Goal: Task Accomplishment & Management: Complete application form

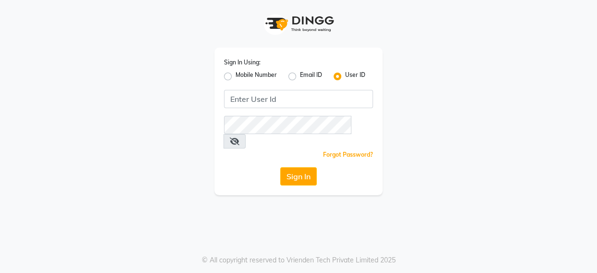
click at [236, 78] on label "Mobile Number" at bounding box center [256, 77] width 41 height 12
click at [236, 77] on input "Mobile Number" at bounding box center [239, 74] width 6 height 6
radio input "true"
radio input "false"
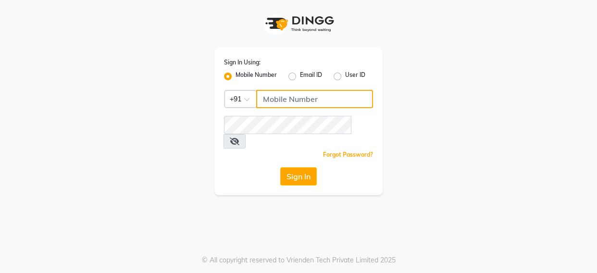
click at [277, 96] on input "Username" at bounding box center [314, 99] width 117 height 18
type input "9060995499"
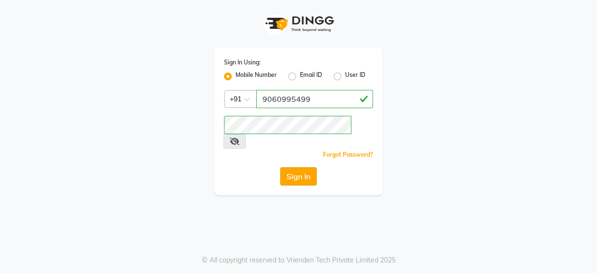
click at [292, 167] on button "Sign In" at bounding box center [298, 176] width 37 height 18
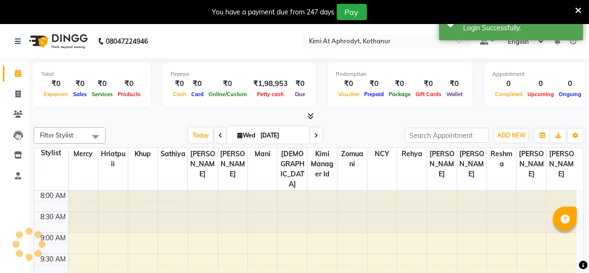
select select "en"
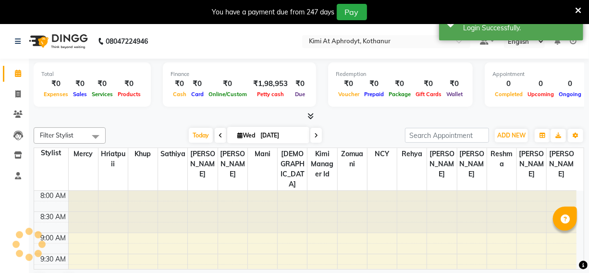
click at [577, 10] on icon at bounding box center [578, 10] width 6 height 9
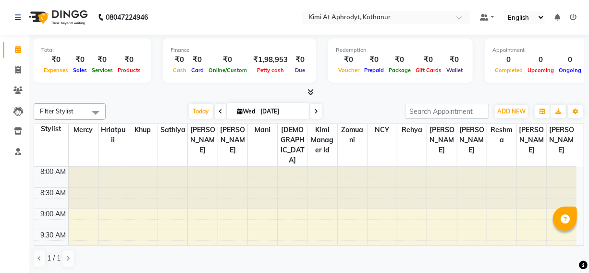
click at [137, 100] on div "Filter Stylist Select All [PERSON_NAME] Hriatpuii [PERSON_NAME] Kimi manager id…" at bounding box center [309, 186] width 551 height 172
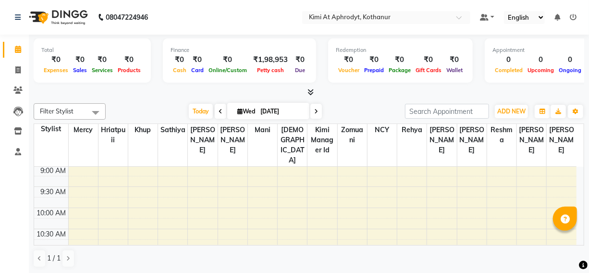
scroll to position [175, 0]
click at [142, 101] on div "Filter Stylist Select All [PERSON_NAME] Hriatpuii [PERSON_NAME] Kimi manager id…" at bounding box center [309, 186] width 551 height 172
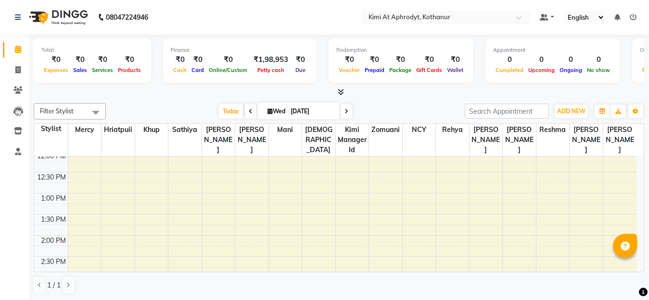
click at [159, 110] on div "[DATE] [DATE]" at bounding box center [285, 111] width 349 height 14
click at [170, 106] on div "[DATE] [DATE]" at bounding box center [285, 111] width 349 height 14
click at [412, 105] on div "[DATE] [DATE]" at bounding box center [285, 111] width 349 height 14
click at [172, 100] on div "Filter Stylist Select All [PERSON_NAME] Hriatpuii [PERSON_NAME] Kimi manager id…" at bounding box center [339, 199] width 610 height 199
click at [12, 178] on div "Calendar Invoice Clients Leads Inventory Staff Completed InProgress Upcoming Dr…" at bounding box center [65, 156] width 130 height 259
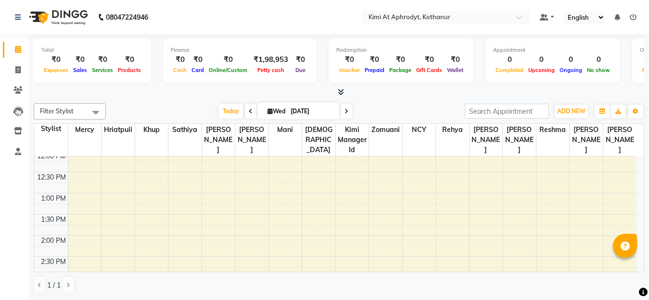
scroll to position [0, 0]
click at [145, 97] on div at bounding box center [339, 92] width 610 height 10
click at [20, 69] on icon at bounding box center [17, 69] width 5 height 7
select select "service"
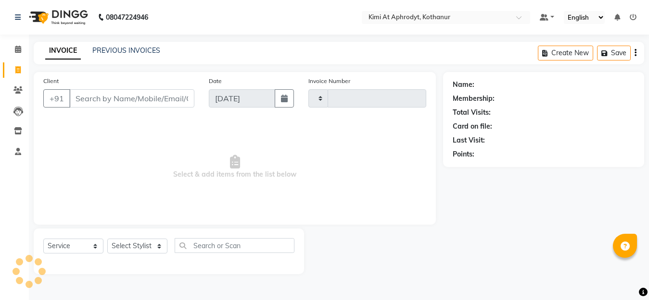
type input "2398"
select select "7401"
click at [116, 101] on input "Client" at bounding box center [132, 98] width 127 height 18
click at [123, 100] on input "Client" at bounding box center [132, 98] width 127 height 18
click at [125, 96] on input "Client" at bounding box center [132, 98] width 127 height 18
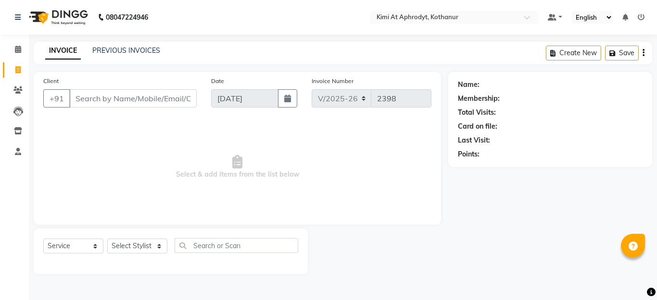
click at [128, 93] on input "Client" at bounding box center [132, 98] width 127 height 18
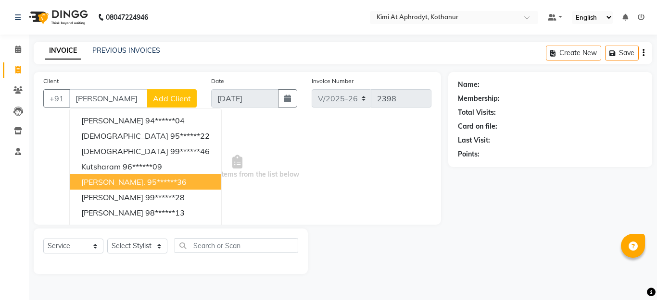
click at [106, 179] on span "[PERSON_NAME]." at bounding box center [113, 182] width 64 height 10
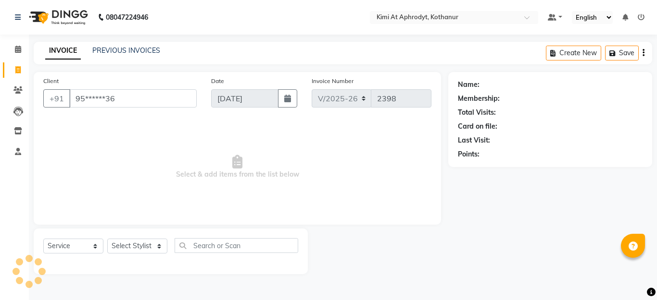
type input "95******36"
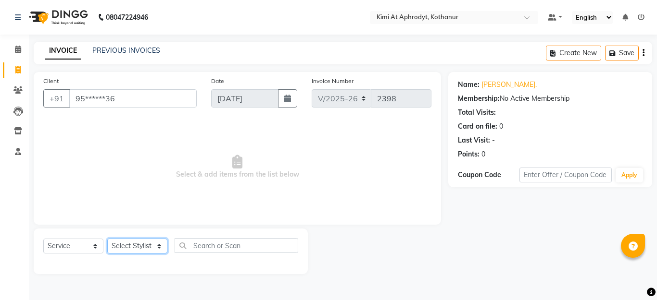
click at [134, 243] on select "Select Stylist [PERSON_NAME] Hriatpuii [PERSON_NAME] Kimi manager id [PERSON_NA…" at bounding box center [137, 246] width 60 height 15
select select "69729"
click at [107, 239] on select "Select Stylist [PERSON_NAME] Hriatpuii [PERSON_NAME] Kimi manager id [PERSON_NA…" at bounding box center [137, 246] width 60 height 15
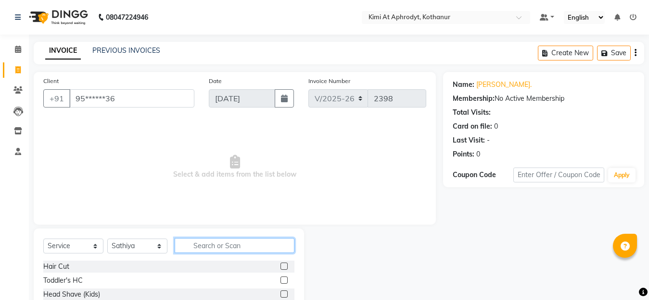
click at [209, 245] on input "text" at bounding box center [235, 245] width 120 height 15
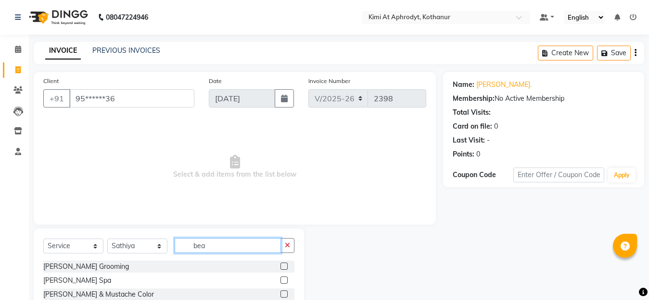
type input "bea"
click at [289, 265] on div at bounding box center [287, 267] width 14 height 12
click at [285, 264] on label at bounding box center [283, 266] width 7 height 7
click at [285, 264] on input "checkbox" at bounding box center [283, 267] width 6 height 6
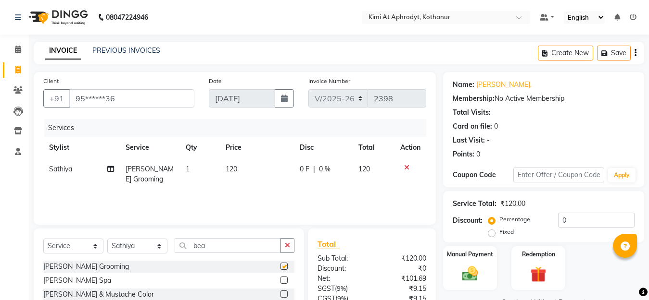
checkbox input "false"
click at [464, 273] on img at bounding box center [469, 273] width 27 height 19
click at [461, 273] on img at bounding box center [469, 274] width 25 height 18
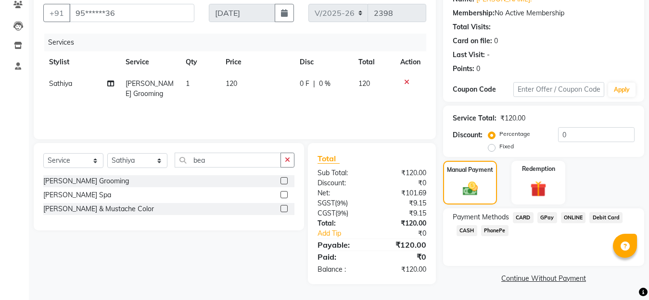
click at [520, 217] on span "CARD" at bounding box center [522, 217] width 21 height 11
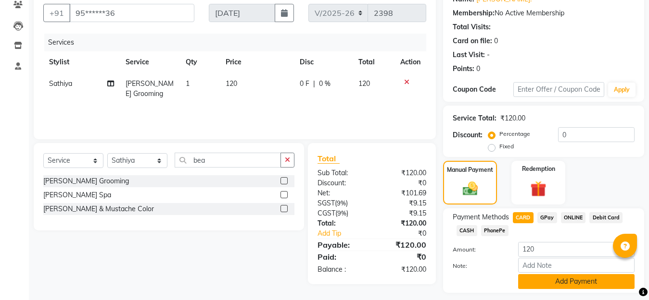
click at [552, 273] on button "Add Payment" at bounding box center [576, 282] width 116 height 15
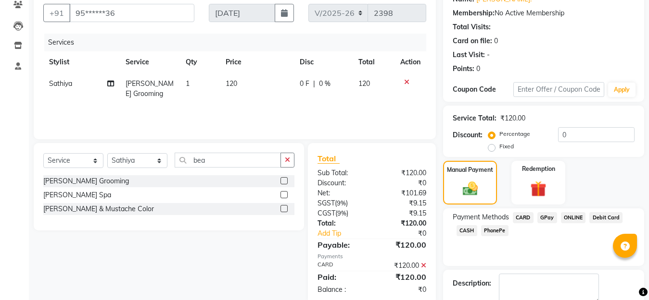
scroll to position [140, 0]
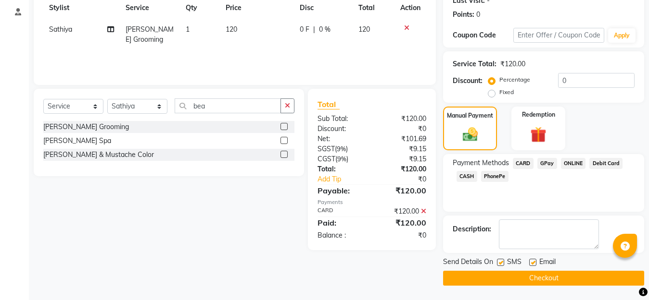
click at [536, 273] on button "Checkout" at bounding box center [543, 278] width 201 height 15
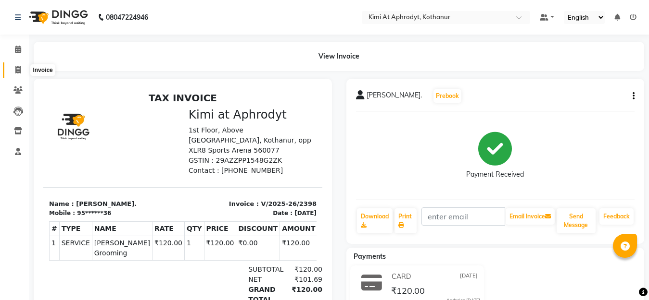
click at [20, 70] on icon at bounding box center [17, 69] width 5 height 7
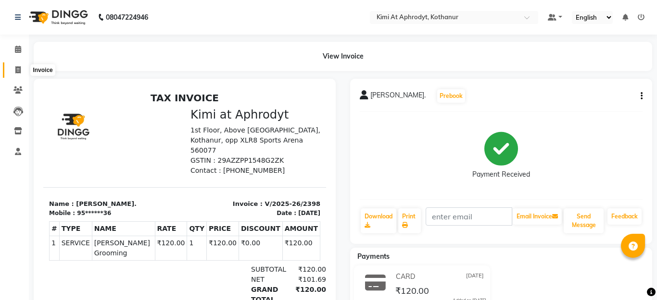
select select "7401"
select select "service"
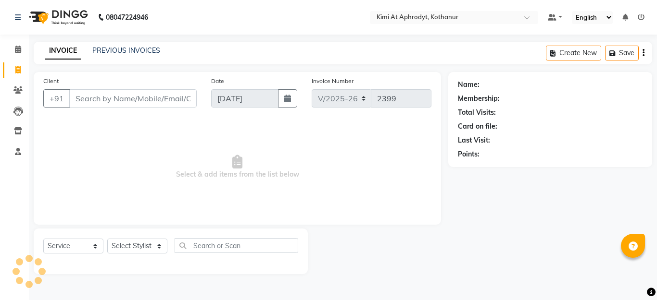
click at [153, 100] on input "Client" at bounding box center [132, 98] width 127 height 18
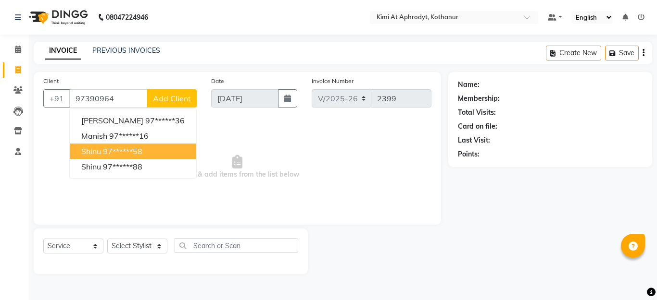
click at [122, 148] on ngb-highlight "97******58" at bounding box center [122, 152] width 39 height 10
type input "97******58"
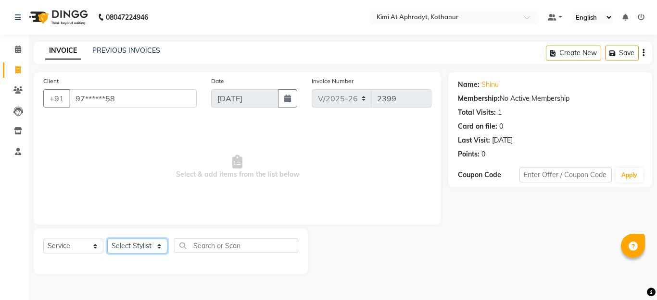
drag, startPoint x: 125, startPoint y: 243, endPoint x: 135, endPoint y: 239, distance: 9.9
click at [132, 241] on select "Select Stylist [PERSON_NAME] Hriatpuii [PERSON_NAME] Kimi manager id [PERSON_NA…" at bounding box center [137, 246] width 60 height 15
select select "69729"
click at [107, 239] on select "Select Stylist [PERSON_NAME] Hriatpuii [PERSON_NAME] Kimi manager id [PERSON_NA…" at bounding box center [137, 246] width 60 height 15
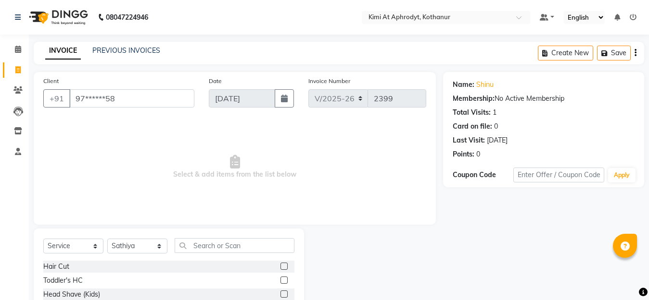
click at [280, 266] on label at bounding box center [283, 266] width 7 height 7
click at [280, 266] on input "checkbox" at bounding box center [283, 267] width 6 height 6
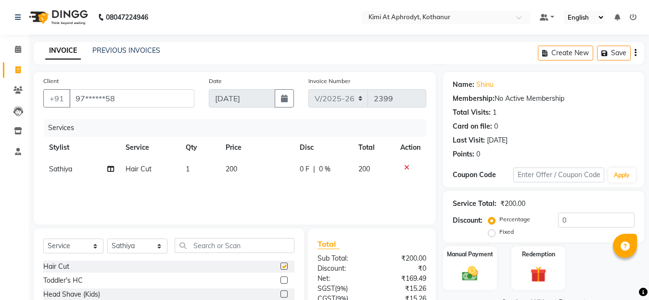
checkbox input "false"
click at [226, 246] on input "text" at bounding box center [235, 245] width 120 height 15
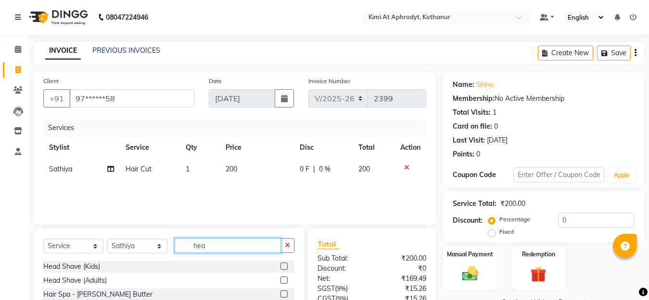
scroll to position [48, 0]
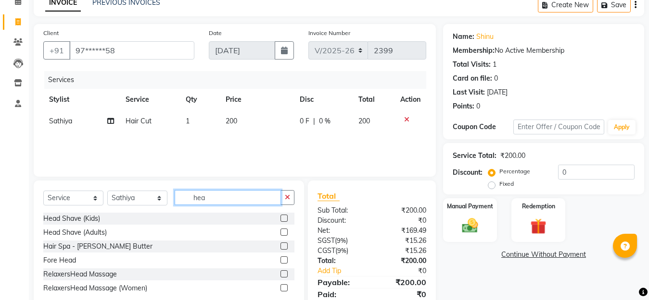
type input "hea"
click at [285, 273] on label at bounding box center [283, 274] width 7 height 7
click at [285, 273] on input "checkbox" at bounding box center [283, 275] width 6 height 6
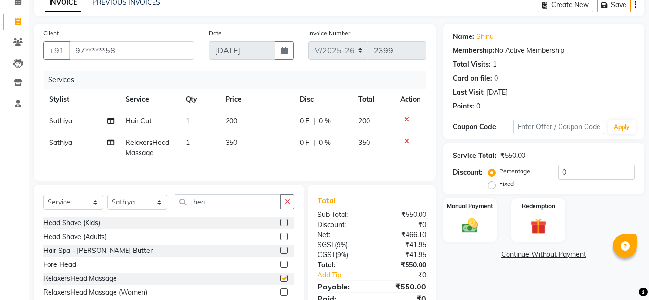
checkbox input "false"
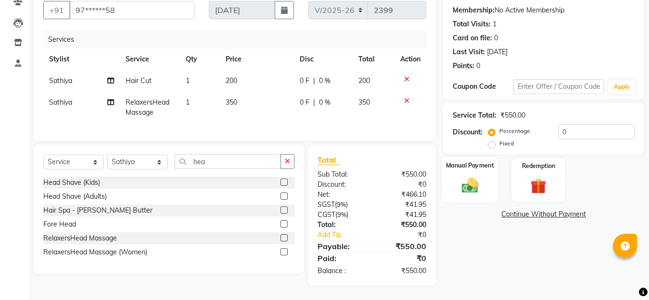
click at [457, 163] on div "Manual Payment" at bounding box center [470, 180] width 56 height 46
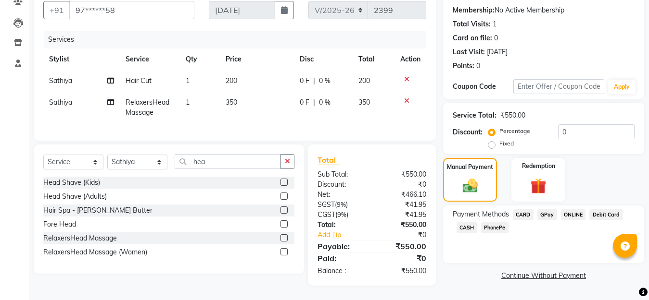
click at [525, 210] on span "CARD" at bounding box center [522, 215] width 21 height 11
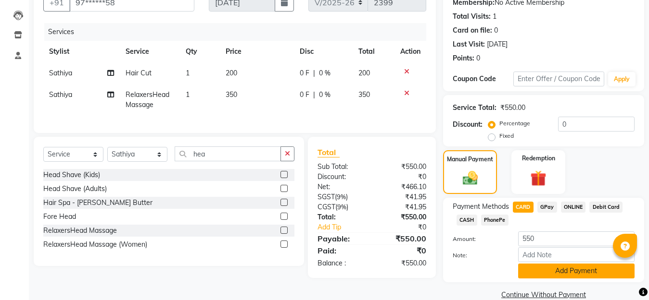
click at [548, 273] on button "Add Payment" at bounding box center [576, 271] width 116 height 15
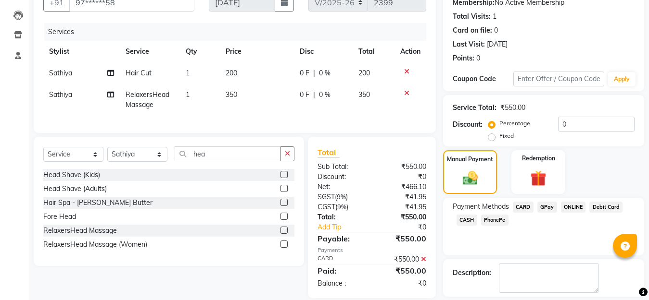
scroll to position [140, 0]
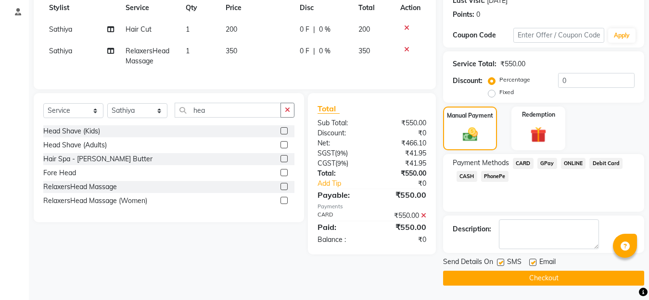
click at [524, 273] on button "Checkout" at bounding box center [543, 278] width 201 height 15
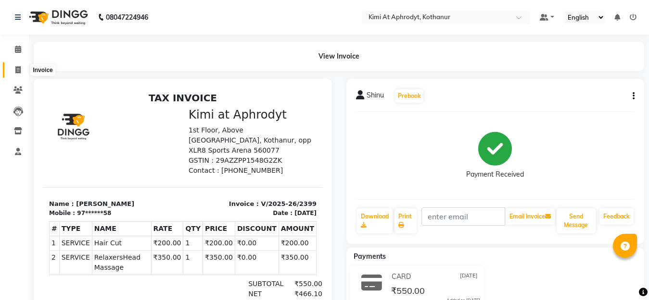
click at [16, 71] on icon at bounding box center [17, 69] width 5 height 7
select select "7401"
select select "service"
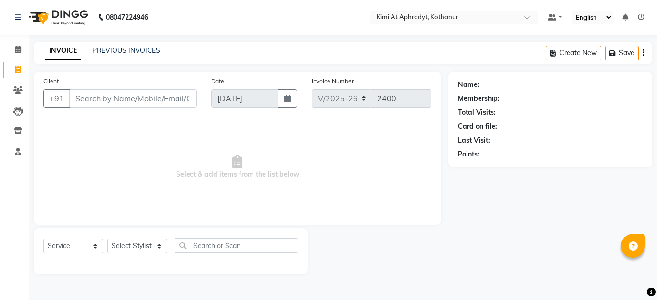
click at [114, 96] on input "Client" at bounding box center [132, 98] width 127 height 18
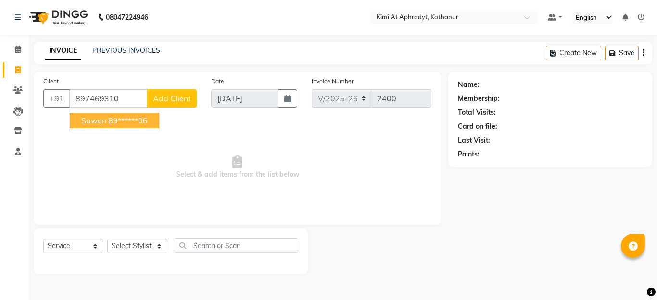
click at [129, 125] on button "sawen 89******06" at bounding box center [114, 120] width 89 height 15
type input "89******06"
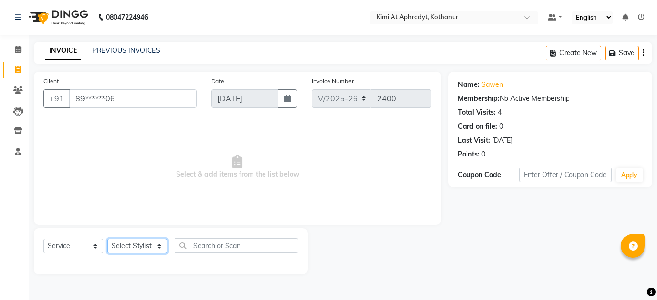
click at [119, 243] on select "Select Stylist [PERSON_NAME] Hriatpuii [PERSON_NAME] Kimi manager id [PERSON_NA…" at bounding box center [137, 246] width 60 height 15
select select "69728"
click at [107, 239] on select "Select Stylist [PERSON_NAME] Hriatpuii [PERSON_NAME] Kimi manager id [PERSON_NA…" at bounding box center [137, 246] width 60 height 15
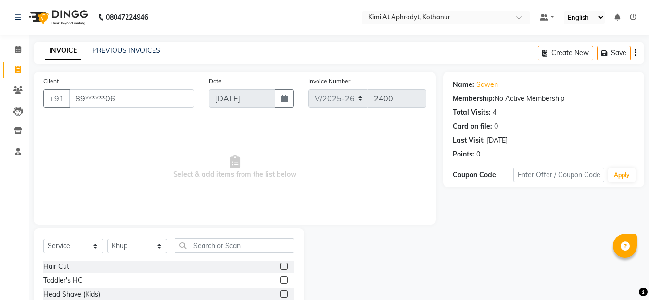
click at [280, 265] on label at bounding box center [283, 266] width 7 height 7
click at [280, 265] on input "checkbox" at bounding box center [283, 267] width 6 height 6
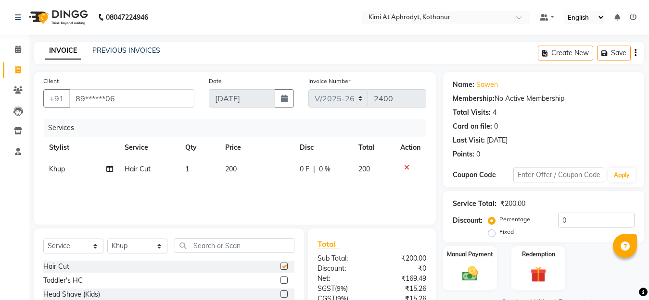
checkbox input "false"
click at [140, 245] on select "Select Stylist [PERSON_NAME] Hriatpuii [PERSON_NAME] Kimi manager id [PERSON_NA…" at bounding box center [137, 246] width 60 height 15
select select "88070"
click at [107, 239] on select "Select Stylist [PERSON_NAME] Hriatpuii [PERSON_NAME] Kimi manager id [PERSON_NA…" at bounding box center [137, 246] width 60 height 15
click at [197, 252] on input "text" at bounding box center [235, 245] width 120 height 15
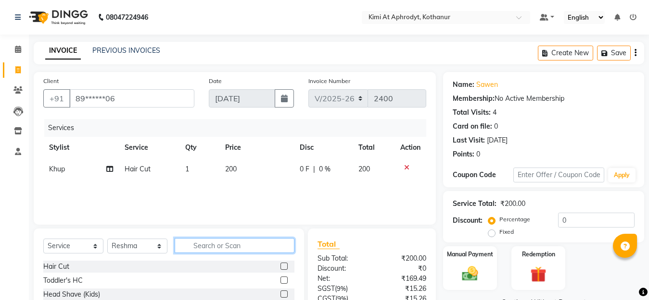
click at [206, 249] on input "text" at bounding box center [235, 245] width 120 height 15
type input "ey"
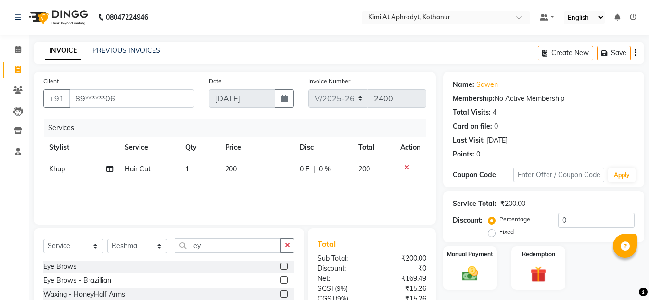
click at [280, 265] on label at bounding box center [283, 266] width 7 height 7
click at [280, 265] on input "checkbox" at bounding box center [283, 267] width 6 height 6
checkbox input "false"
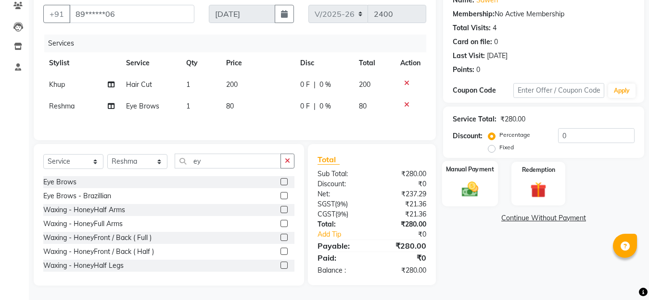
drag, startPoint x: 469, startPoint y: 187, endPoint x: 457, endPoint y: 197, distance: 15.5
click at [469, 187] on img at bounding box center [469, 189] width 27 height 19
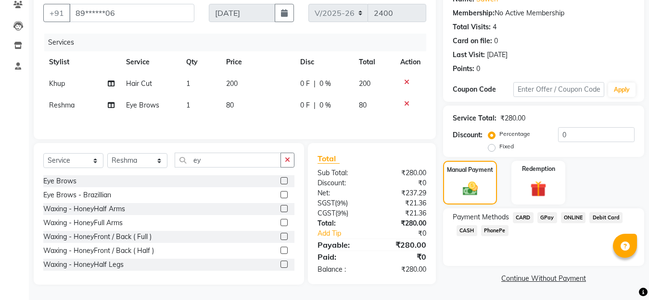
click at [525, 218] on span "CARD" at bounding box center [522, 217] width 21 height 11
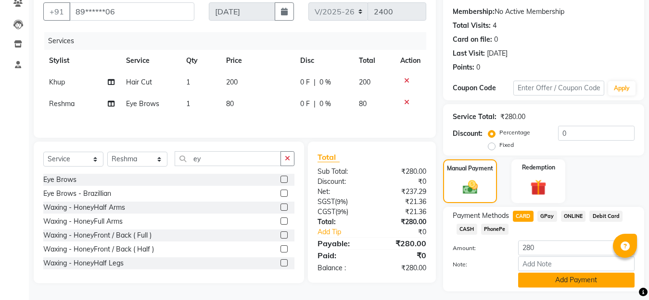
click at [541, 273] on button "Add Payment" at bounding box center [576, 280] width 116 height 15
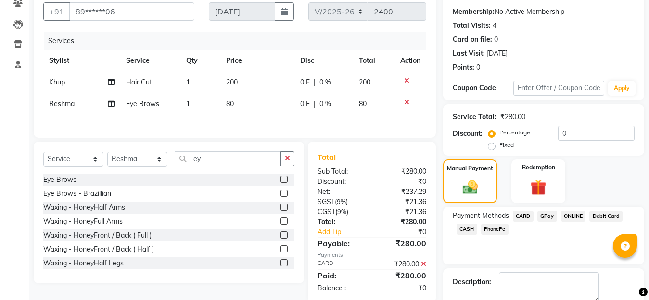
click at [525, 216] on span "CARD" at bounding box center [522, 216] width 21 height 11
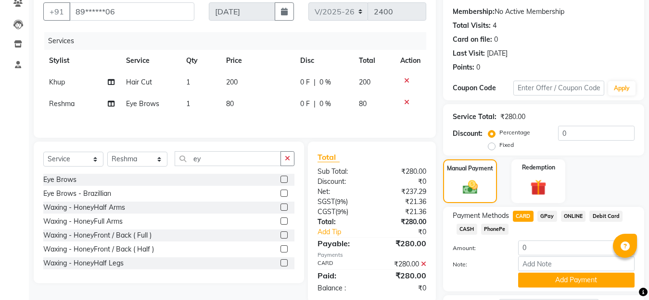
scroll to position [167, 0]
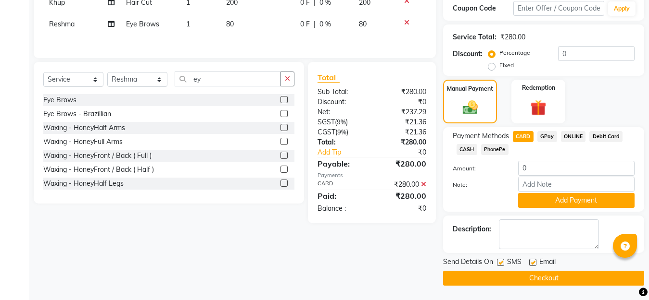
click at [529, 273] on button "Checkout" at bounding box center [543, 278] width 201 height 15
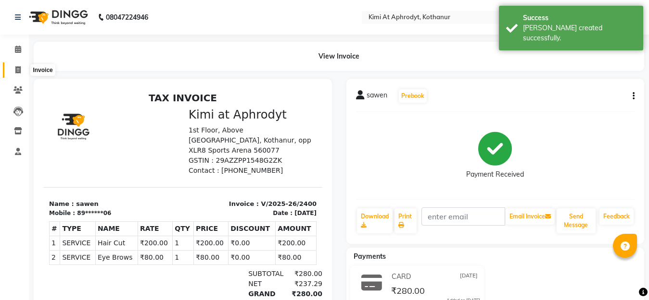
click at [17, 70] on icon at bounding box center [17, 69] width 5 height 7
select select "7401"
select select "service"
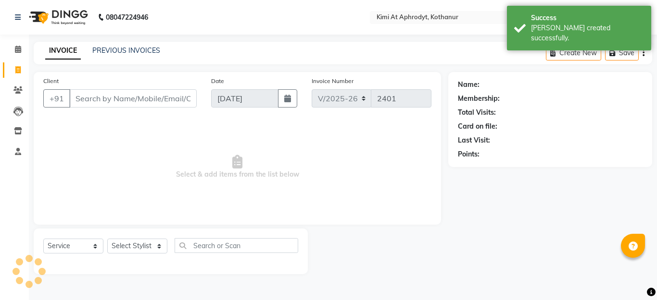
drag, startPoint x: 125, startPoint y: 103, endPoint x: 150, endPoint y: 95, distance: 25.8
click at [125, 102] on input "Client" at bounding box center [132, 98] width 127 height 18
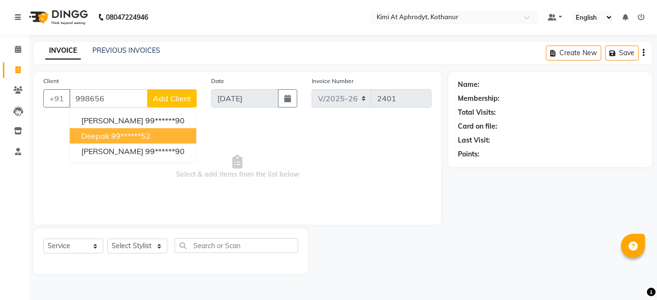
click at [106, 137] on span "Deepak" at bounding box center [95, 136] width 28 height 10
type input "99******52"
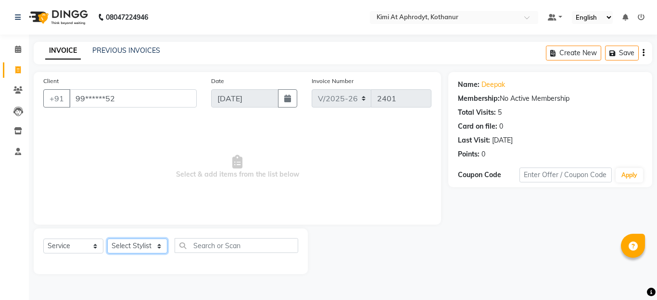
click at [120, 246] on select "Select Stylist [PERSON_NAME] Hriatpuii [PERSON_NAME] Kimi manager id [PERSON_NA…" at bounding box center [137, 246] width 60 height 15
select select "69729"
click at [107, 239] on select "Select Stylist [PERSON_NAME] Hriatpuii [PERSON_NAME] Kimi manager id [PERSON_NA…" at bounding box center [137, 246] width 60 height 15
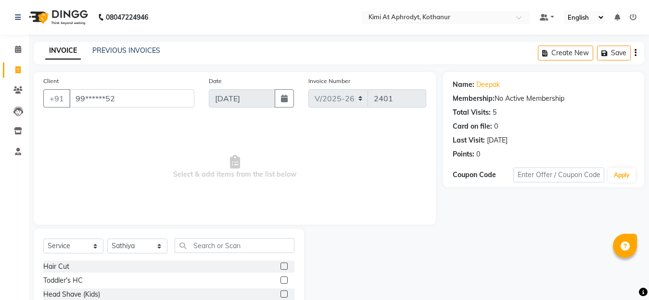
click at [280, 265] on label at bounding box center [283, 266] width 7 height 7
click at [280, 265] on input "checkbox" at bounding box center [283, 267] width 6 height 6
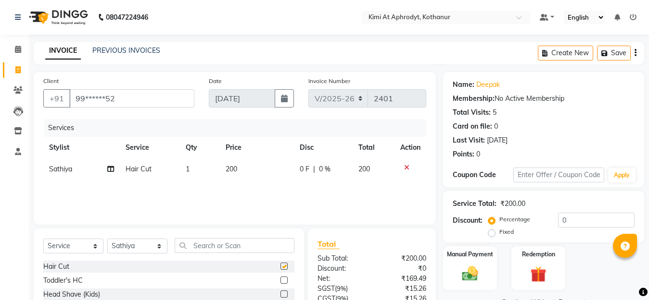
checkbox input "false"
click at [139, 248] on select "Select Stylist [PERSON_NAME] Hriatpuii [PERSON_NAME] Kimi manager id [PERSON_NA…" at bounding box center [137, 246] width 60 height 15
select select "69725"
click at [107, 239] on select "Select Stylist [PERSON_NAME] Hriatpuii [PERSON_NAME] Kimi manager id [PERSON_NA…" at bounding box center [137, 246] width 60 height 15
click at [205, 247] on input "text" at bounding box center [235, 245] width 120 height 15
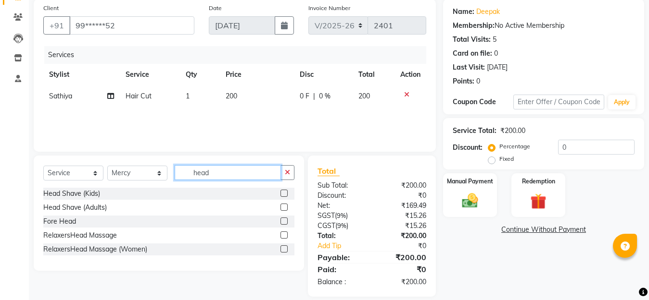
scroll to position [84, 0]
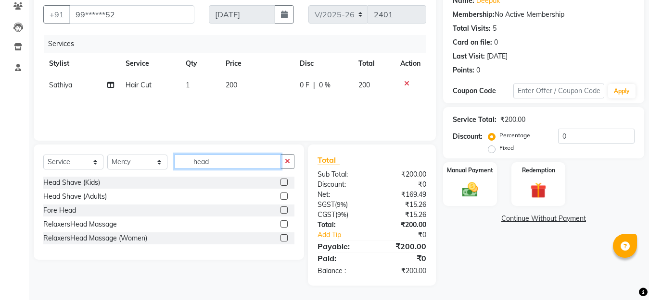
type input "head"
click at [283, 225] on label at bounding box center [283, 224] width 7 height 7
click at [283, 225] on input "checkbox" at bounding box center [283, 225] width 6 height 6
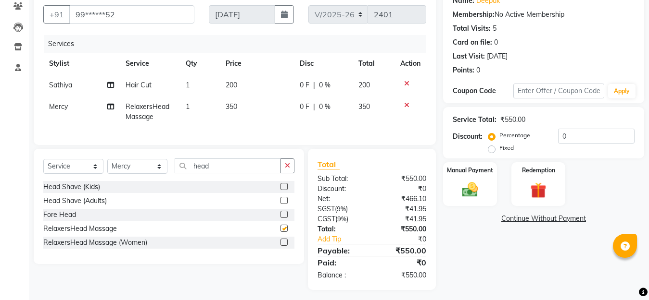
checkbox input "false"
click at [484, 196] on div "Manual Payment" at bounding box center [470, 185] width 56 height 46
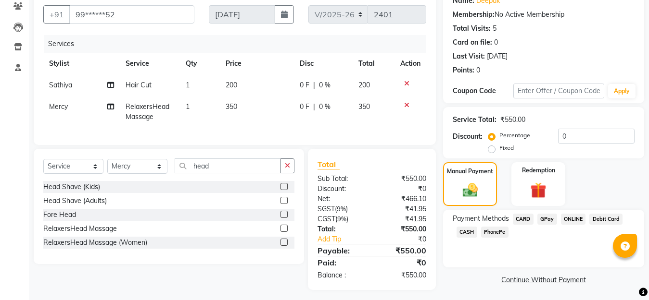
click at [489, 231] on span "PhonePe" at bounding box center [494, 232] width 27 height 11
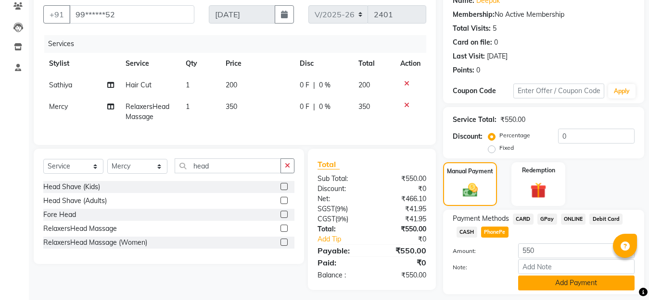
scroll to position [112, 0]
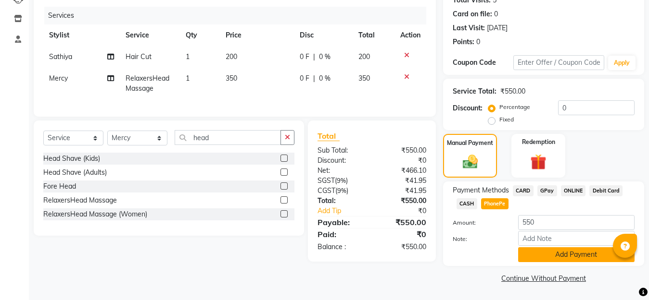
click at [541, 257] on button "Add Payment" at bounding box center [576, 255] width 116 height 15
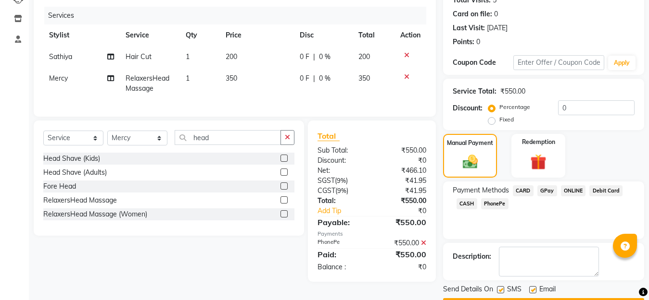
scroll to position [140, 0]
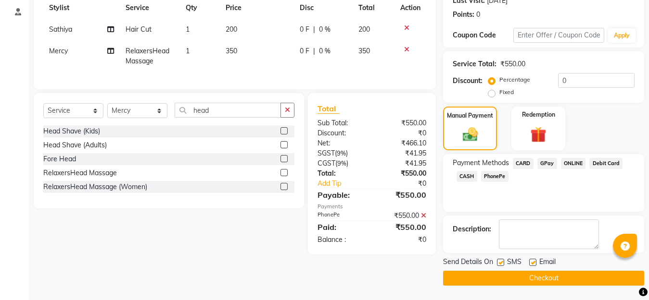
drag, startPoint x: 534, startPoint y: 277, endPoint x: 479, endPoint y: 262, distance: 57.4
click at [533, 273] on button "Checkout" at bounding box center [543, 278] width 201 height 15
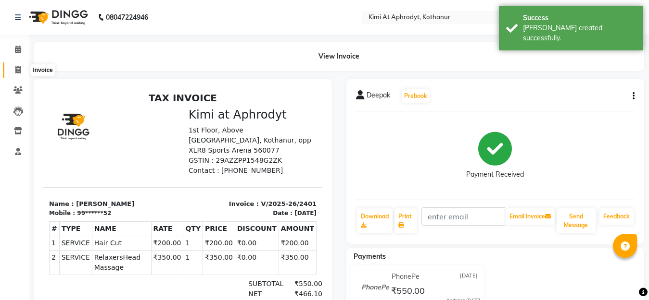
click at [17, 69] on icon at bounding box center [17, 69] width 5 height 7
select select "service"
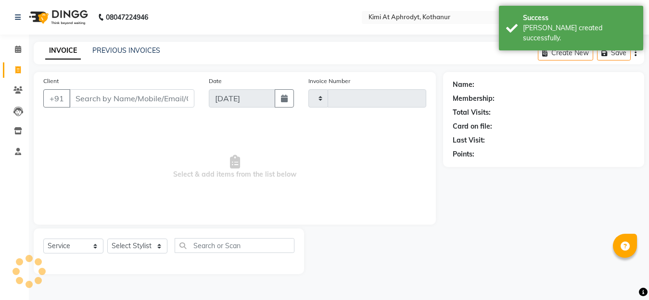
type input "2402"
select select "7401"
click at [103, 102] on input "Client" at bounding box center [132, 98] width 127 height 18
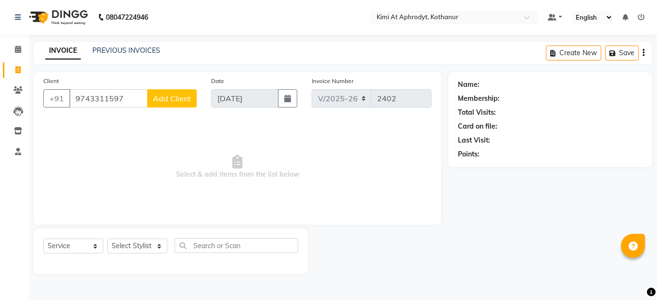
type input "9743311597"
click at [175, 97] on span "Add Client" at bounding box center [172, 99] width 38 height 10
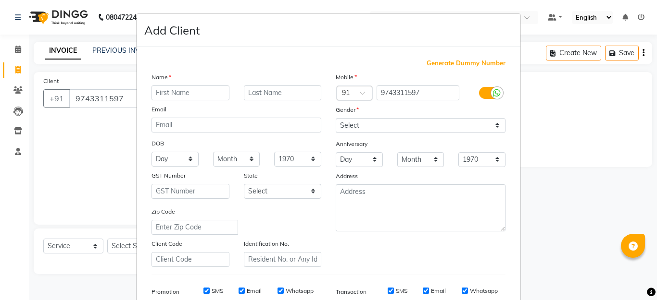
click at [174, 95] on input "text" at bounding box center [190, 93] width 78 height 15
type input "p"
type input "Prabhu"
click at [425, 128] on select "Select [DEMOGRAPHIC_DATA] [DEMOGRAPHIC_DATA] Other Prefer Not To Say" at bounding box center [421, 125] width 170 height 15
select select "[DEMOGRAPHIC_DATA]"
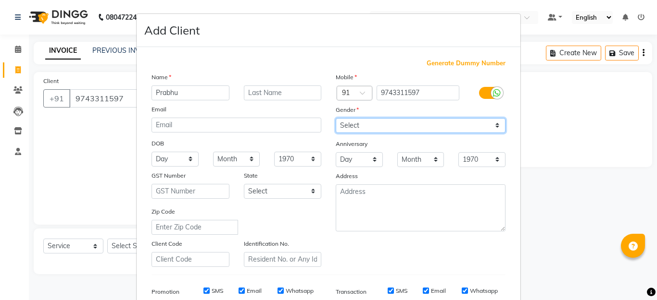
click at [336, 118] on select "Select [DEMOGRAPHIC_DATA] [DEMOGRAPHIC_DATA] Other Prefer Not To Say" at bounding box center [421, 125] width 170 height 15
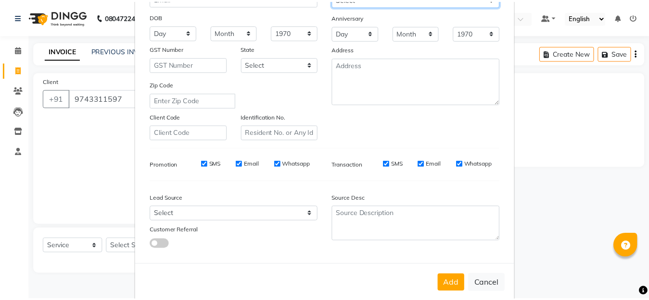
scroll to position [143, 0]
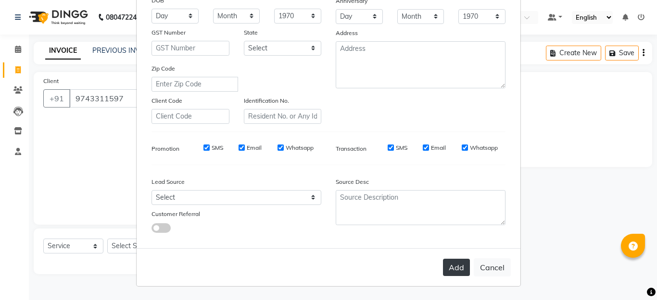
click at [450, 263] on button "Add" at bounding box center [456, 267] width 27 height 17
type input "97******97"
select select
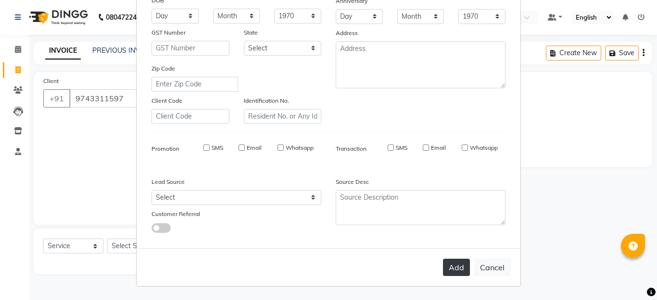
select select
checkbox input "false"
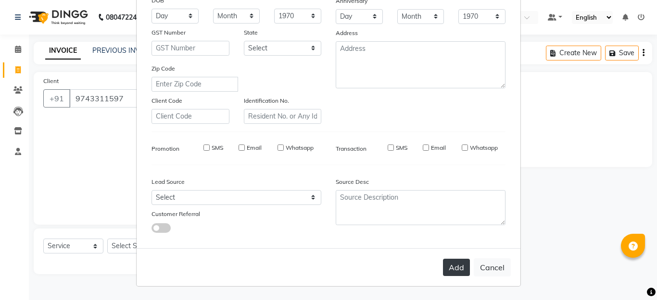
checkbox input "false"
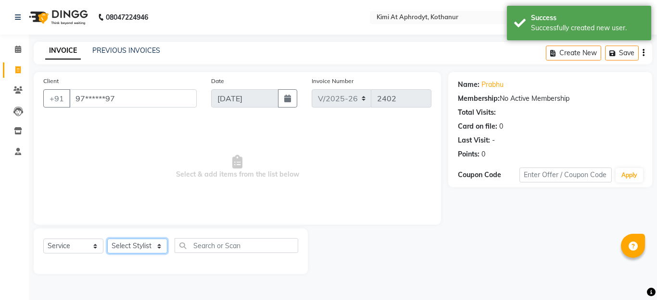
click at [150, 246] on select "Select Stylist [PERSON_NAME] Hriatpuii [PERSON_NAME] Kimi manager id [PERSON_NA…" at bounding box center [137, 246] width 60 height 15
select select "88071"
click at [107, 239] on select "Select Stylist [PERSON_NAME] Hriatpuii [PERSON_NAME] Kimi manager id [PERSON_NA…" at bounding box center [137, 246] width 60 height 15
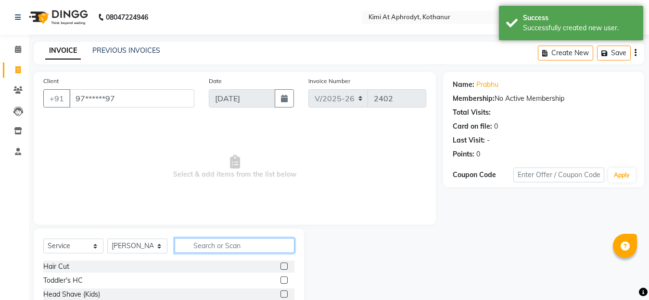
click at [235, 249] on input "text" at bounding box center [235, 245] width 120 height 15
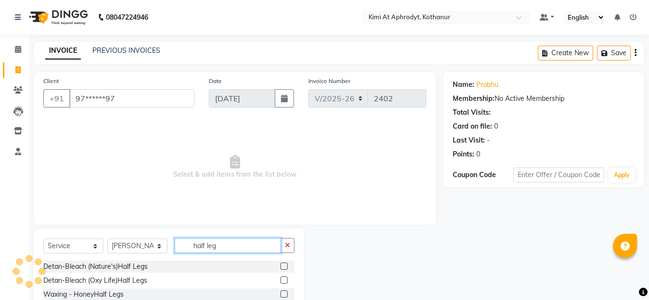
scroll to position [44, 0]
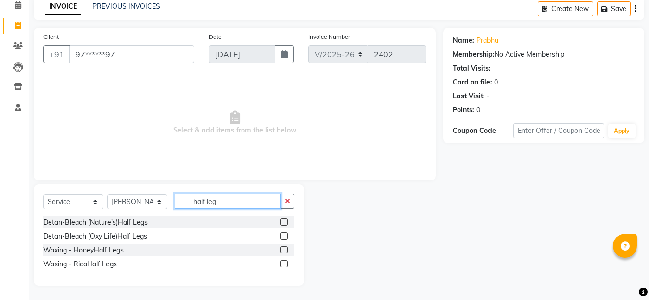
type input "half leg"
click at [283, 262] on label at bounding box center [283, 264] width 7 height 7
click at [283, 262] on input "checkbox" at bounding box center [283, 265] width 6 height 6
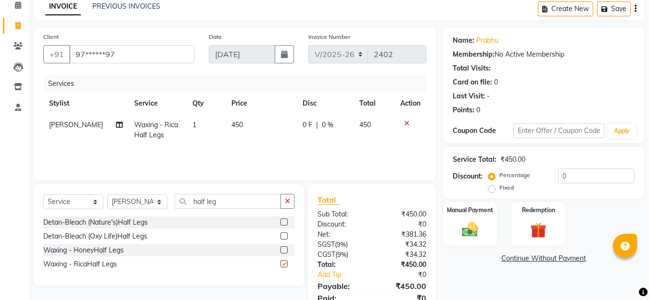
checkbox input "false"
click at [237, 199] on input "half leg" at bounding box center [228, 201] width 106 height 15
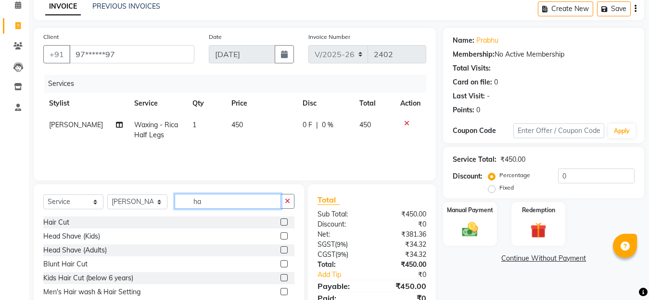
type input "h"
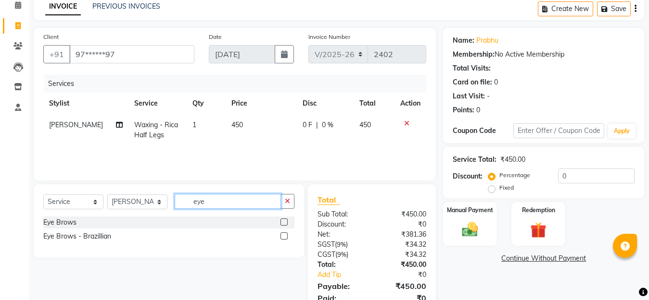
type input "eye"
click at [286, 219] on label at bounding box center [283, 222] width 7 height 7
click at [286, 220] on input "checkbox" at bounding box center [283, 223] width 6 height 6
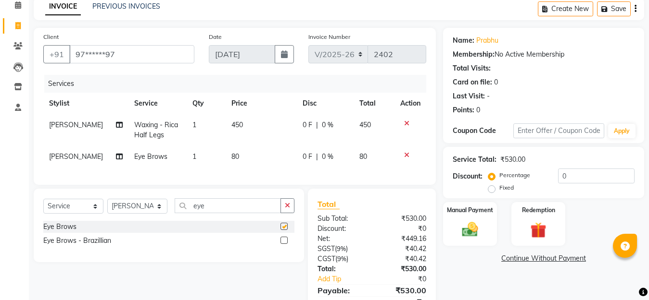
checkbox input "false"
click at [216, 210] on input "eye" at bounding box center [228, 206] width 106 height 15
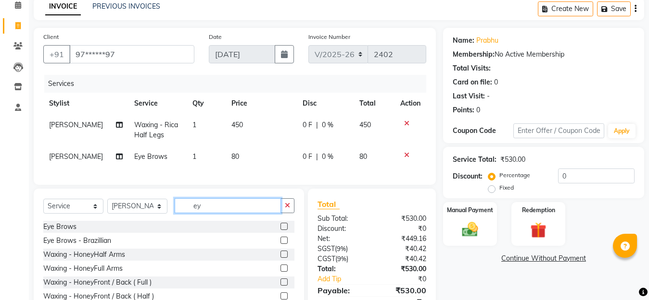
type input "e"
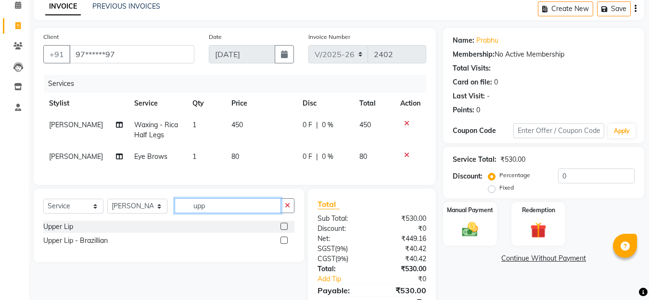
type input "upp"
click at [285, 230] on label at bounding box center [283, 226] width 7 height 7
click at [285, 230] on input "checkbox" at bounding box center [283, 227] width 6 height 6
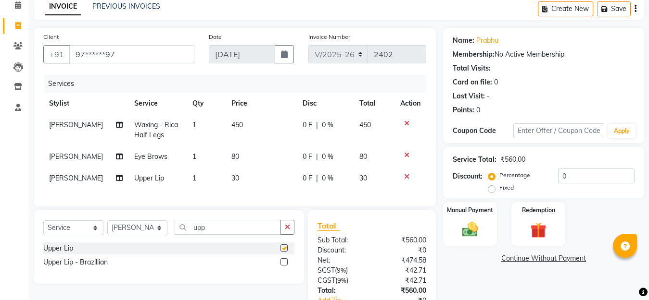
checkbox input "false"
click at [231, 179] on span "30" at bounding box center [235, 178] width 8 height 9
select select "88071"
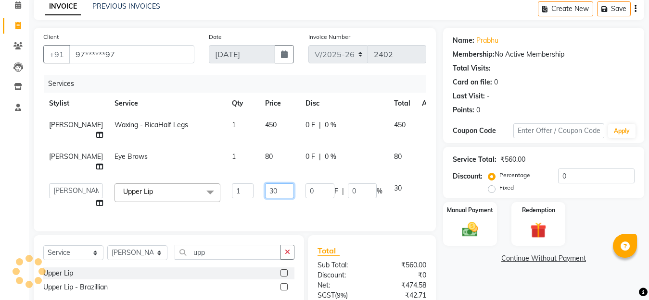
click at [265, 185] on input "30" at bounding box center [279, 191] width 29 height 15
type input "3"
type input "50"
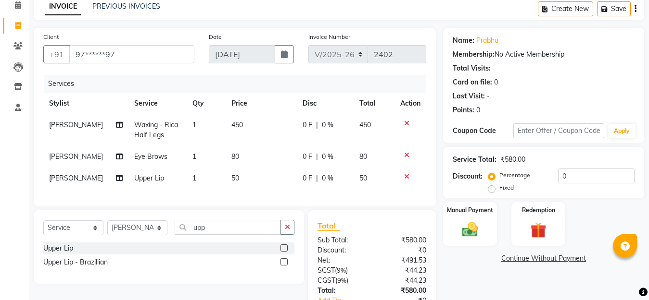
click at [188, 215] on div "Client +91 97******97 Date [DATE] Invoice Number V/2025 V/[PHONE_NUMBER] Servic…" at bounding box center [234, 190] width 416 height 324
click at [218, 235] on input "upp" at bounding box center [228, 227] width 106 height 15
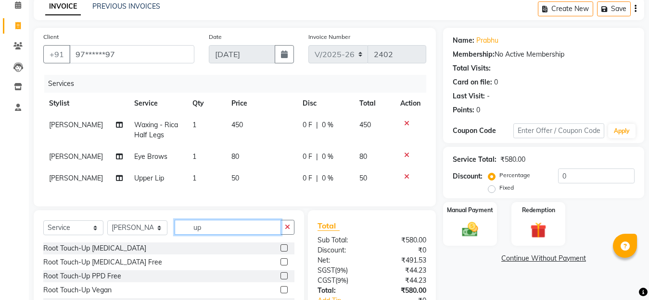
type input "u"
type input "detan"
click at [280, 266] on label at bounding box center [283, 262] width 7 height 7
click at [280, 266] on input "checkbox" at bounding box center [283, 263] width 6 height 6
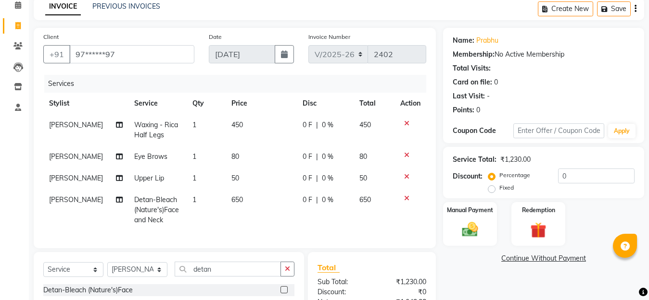
checkbox input "false"
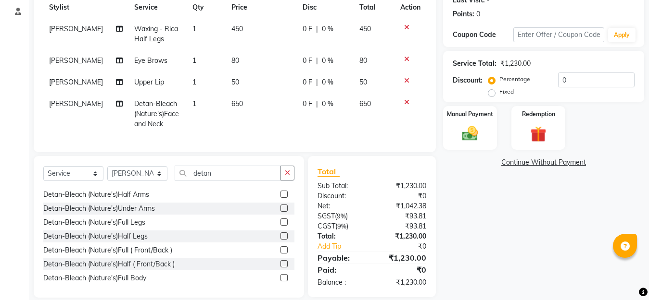
scroll to position [48, 0]
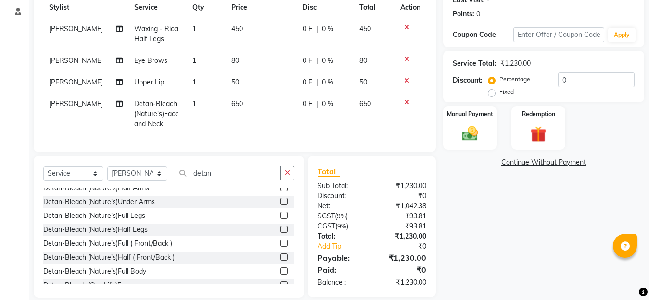
click at [248, 86] on td "50" at bounding box center [260, 83] width 71 height 22
select select "88071"
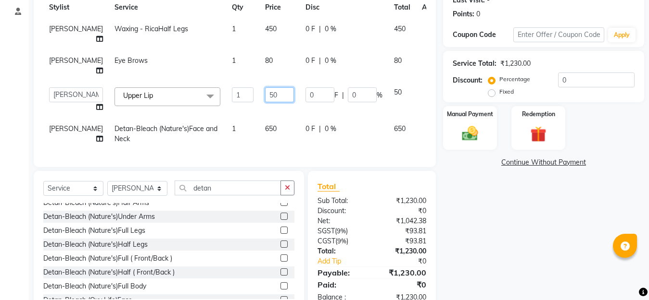
click at [265, 91] on input "50" at bounding box center [279, 94] width 29 height 15
type input "5"
type input "100"
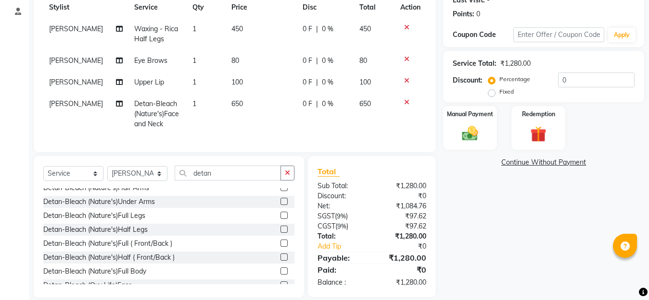
click at [267, 105] on tbody "[PERSON_NAME] Waxing - RicaHalf Legs 1 450 0 F | 0 % 450 [PERSON_NAME] Eye Brow…" at bounding box center [234, 76] width 383 height 117
click at [479, 121] on div "Manual Payment" at bounding box center [470, 128] width 56 height 46
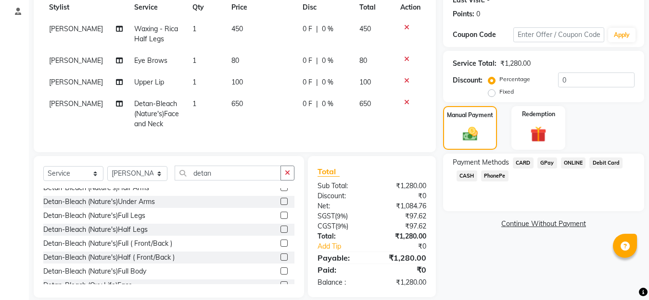
click at [521, 162] on span "CARD" at bounding box center [522, 163] width 21 height 11
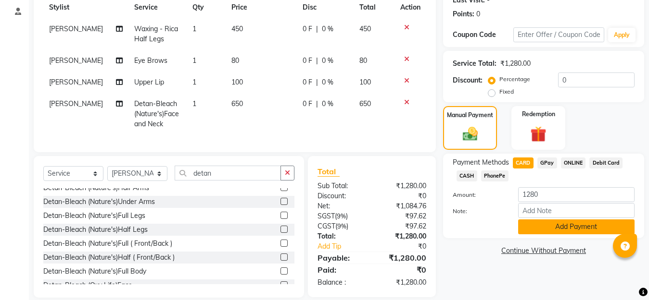
click at [568, 231] on button "Add Payment" at bounding box center [576, 227] width 116 height 15
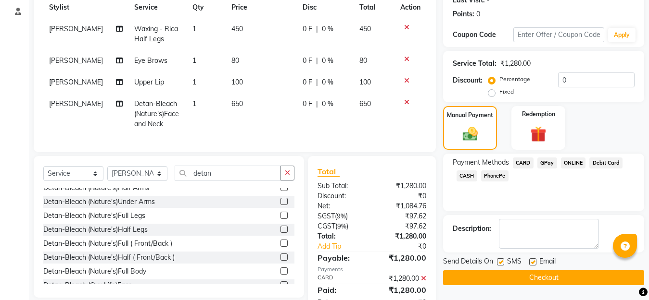
scroll to position [180, 0]
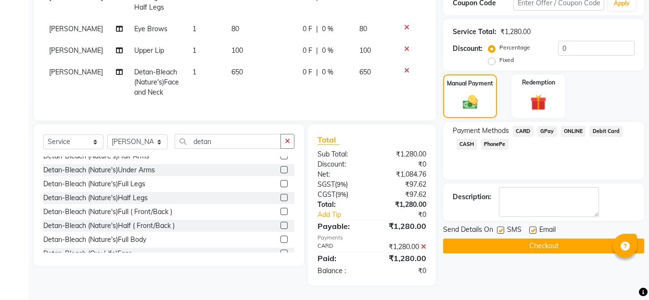
click at [557, 239] on button "Checkout" at bounding box center [543, 246] width 201 height 15
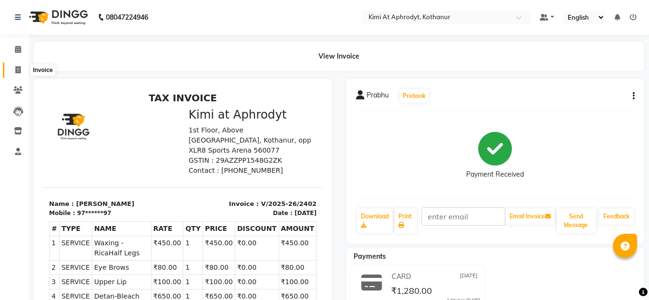
click at [18, 69] on icon at bounding box center [17, 69] width 5 height 7
select select "service"
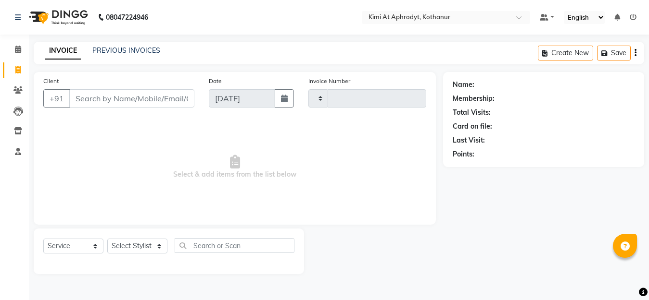
type input "2403"
select select "7401"
click at [91, 97] on input "Client" at bounding box center [132, 98] width 127 height 18
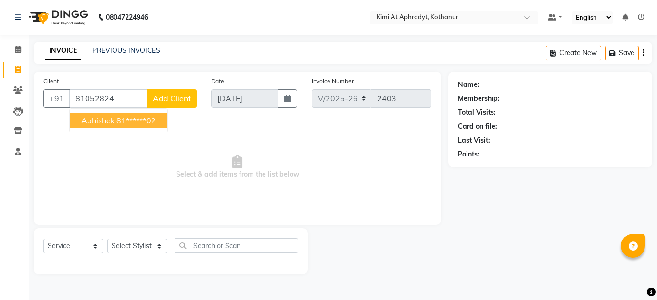
drag, startPoint x: 120, startPoint y: 122, endPoint x: 123, endPoint y: 133, distance: 11.3
click at [122, 123] on ngb-highlight "81******02" at bounding box center [135, 121] width 39 height 10
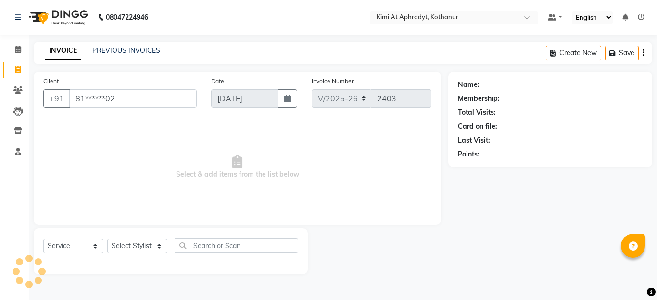
type input "81******02"
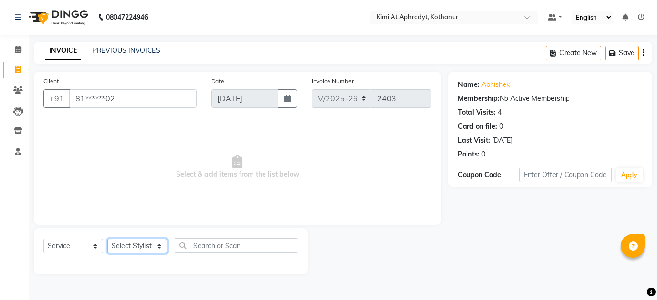
click at [132, 249] on select "Select Stylist [PERSON_NAME] Hriatpuii [PERSON_NAME] Kimi manager id [PERSON_NA…" at bounding box center [137, 246] width 60 height 15
select select "69729"
click at [107, 239] on select "Select Stylist [PERSON_NAME] Hriatpuii [PERSON_NAME] Kimi manager id [PERSON_NA…" at bounding box center [137, 246] width 60 height 15
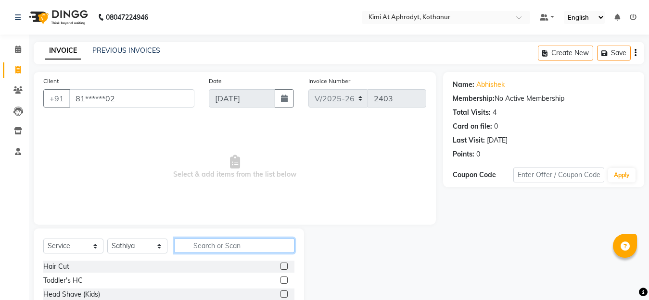
click at [238, 243] on input "text" at bounding box center [235, 245] width 120 height 15
type input "beard"
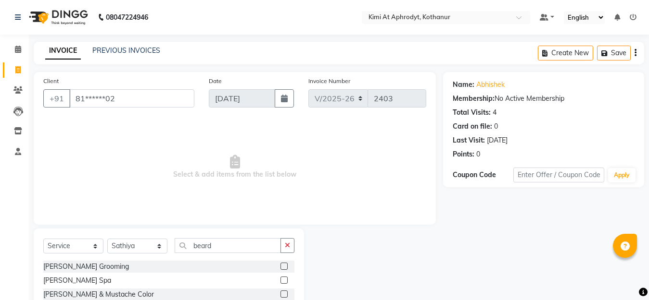
click at [283, 264] on label at bounding box center [283, 266] width 7 height 7
click at [283, 264] on input "checkbox" at bounding box center [283, 267] width 6 height 6
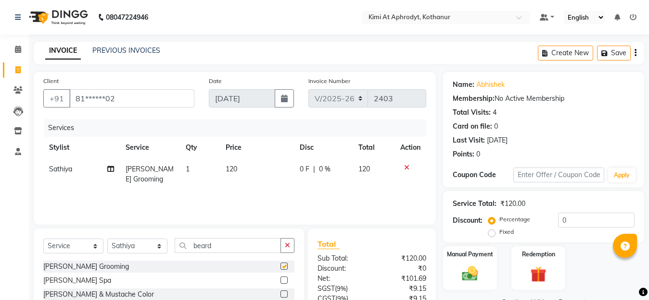
checkbox input "false"
drag, startPoint x: 127, startPoint y: 246, endPoint x: 135, endPoint y: 243, distance: 7.8
click at [135, 243] on select "Select Stylist [PERSON_NAME] Hriatpuii [PERSON_NAME] Kimi manager id [PERSON_NA…" at bounding box center [137, 246] width 60 height 15
select select "69728"
click at [107, 239] on select "Select Stylist [PERSON_NAME] Hriatpuii [PERSON_NAME] Kimi manager id [PERSON_NA…" at bounding box center [137, 246] width 60 height 15
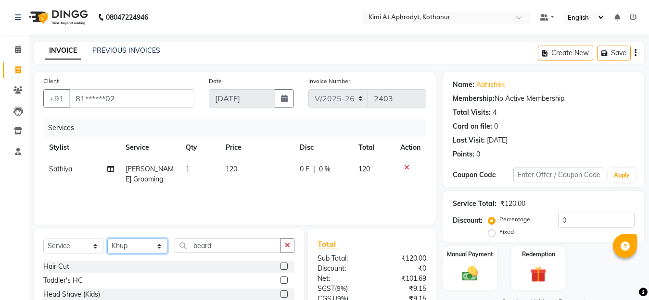
scroll to position [48, 0]
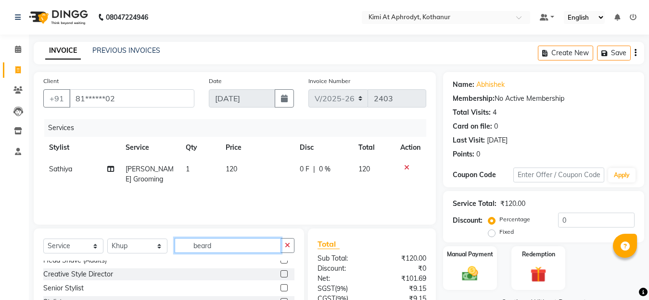
click at [235, 249] on input "beard" at bounding box center [228, 245] width 106 height 15
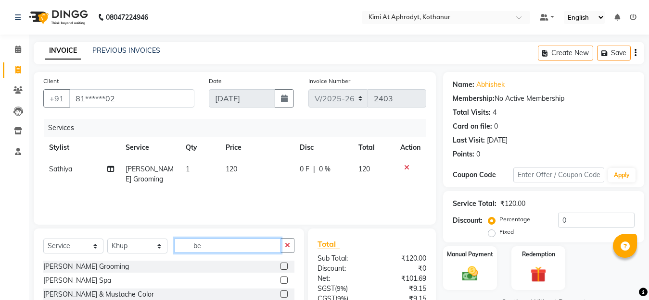
type input "b"
type input "hair"
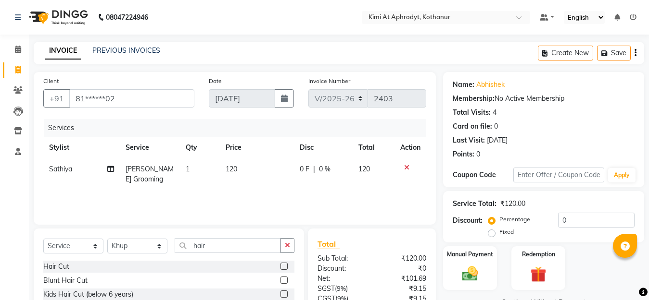
click at [280, 273] on label at bounding box center [283, 294] width 7 height 7
click at [280, 273] on input "checkbox" at bounding box center [283, 295] width 6 height 6
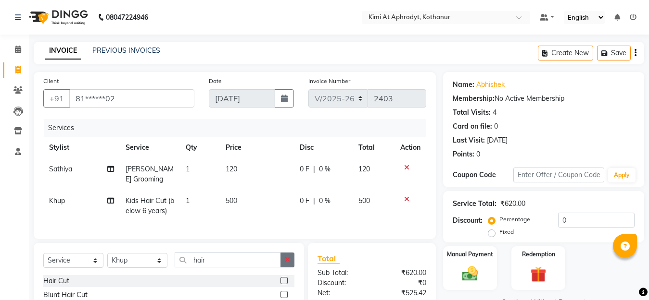
checkbox input "false"
click at [250, 217] on td "500" at bounding box center [257, 206] width 74 height 32
select select "69728"
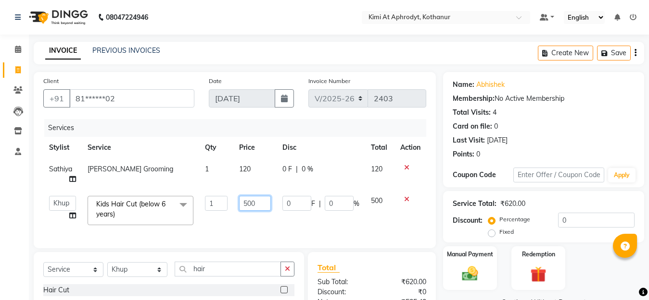
click at [260, 209] on input "500" at bounding box center [255, 203] width 32 height 15
type input "5"
type input "650"
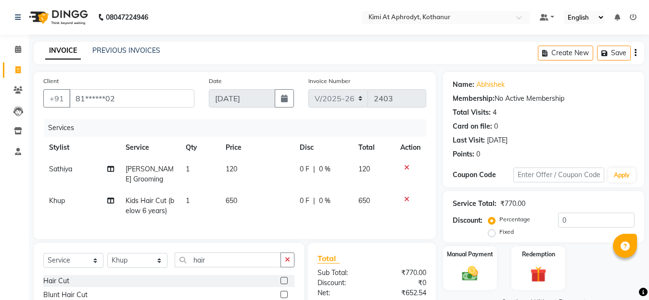
drag, startPoint x: 243, startPoint y: 212, endPoint x: 238, endPoint y: 219, distance: 7.9
click at [244, 211] on td "650" at bounding box center [257, 206] width 74 height 32
select select "69728"
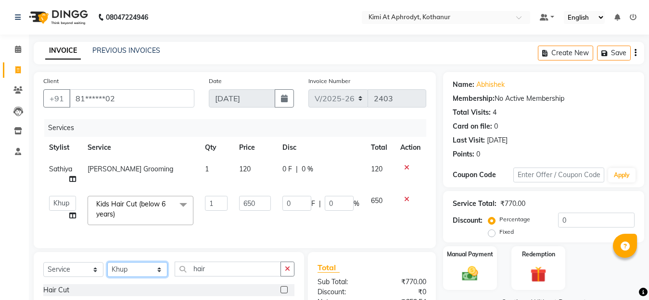
click at [138, 273] on select "Select Stylist [PERSON_NAME] Hriatpuii [PERSON_NAME] Kimi manager id [PERSON_NA…" at bounding box center [137, 269] width 60 height 15
select select "77797"
click at [107, 271] on select "Select Stylist [PERSON_NAME] Hriatpuii [PERSON_NAME] Kimi manager id [PERSON_NA…" at bounding box center [137, 269] width 60 height 15
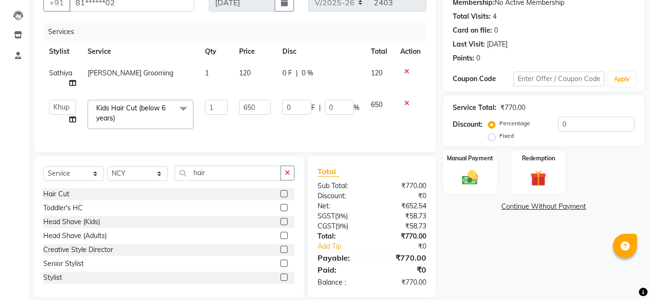
click at [280, 267] on label at bounding box center [283, 263] width 7 height 7
click at [280, 267] on input "checkbox" at bounding box center [283, 264] width 6 height 6
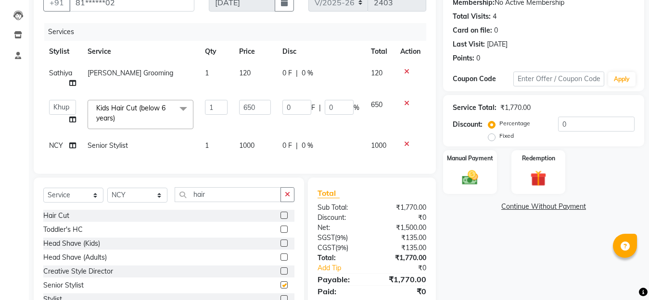
checkbox input "false"
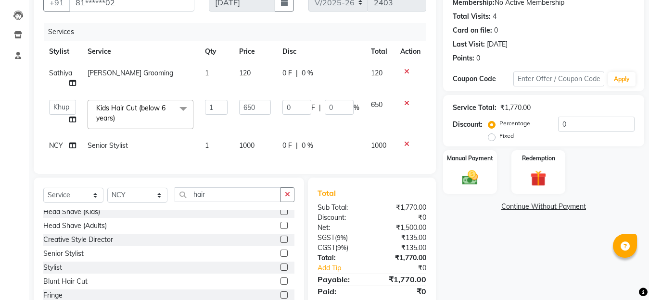
scroll to position [48, 0]
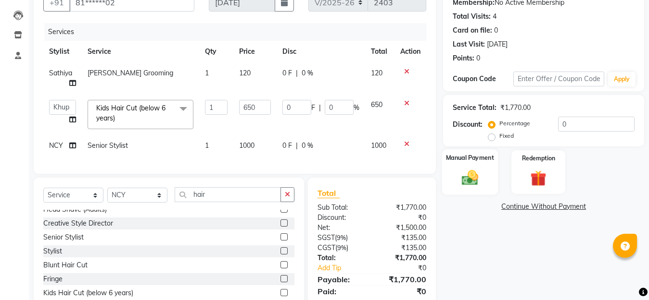
click at [476, 174] on img at bounding box center [469, 177] width 27 height 19
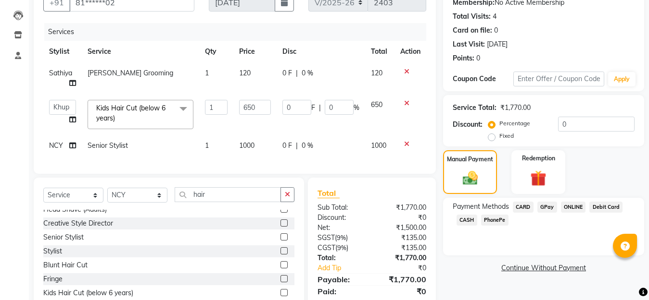
click at [525, 209] on span "CARD" at bounding box center [522, 207] width 21 height 11
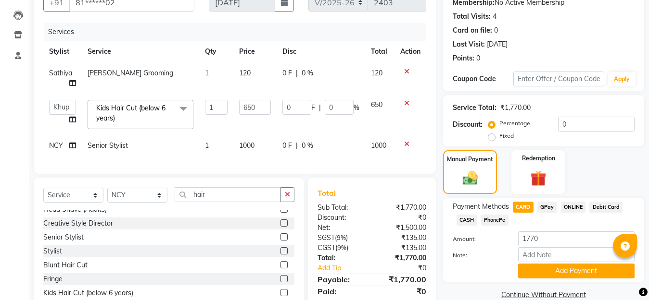
scroll to position [138, 0]
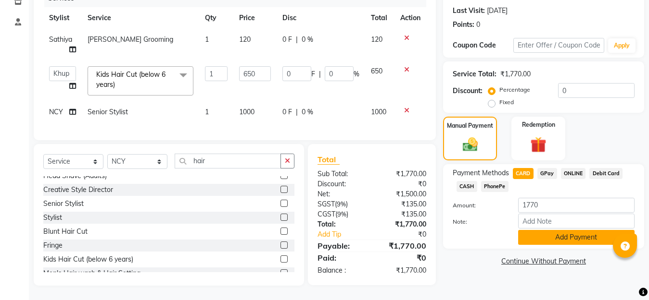
click at [540, 230] on button "Add Payment" at bounding box center [576, 237] width 116 height 15
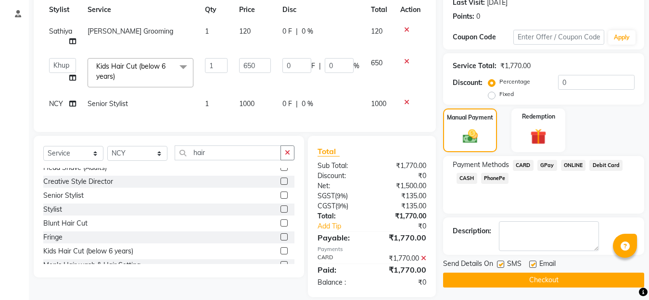
click at [525, 162] on span "CARD" at bounding box center [522, 165] width 21 height 11
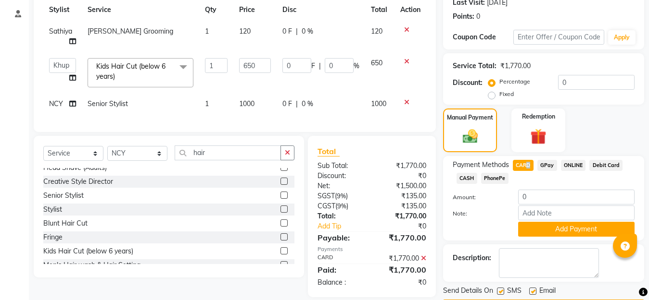
scroll to position [167, 0]
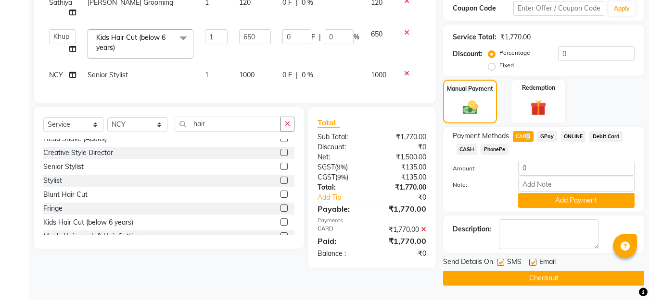
drag, startPoint x: 544, startPoint y: 276, endPoint x: 554, endPoint y: 272, distance: 11.0
click at [553, 272] on button "Checkout" at bounding box center [543, 278] width 201 height 15
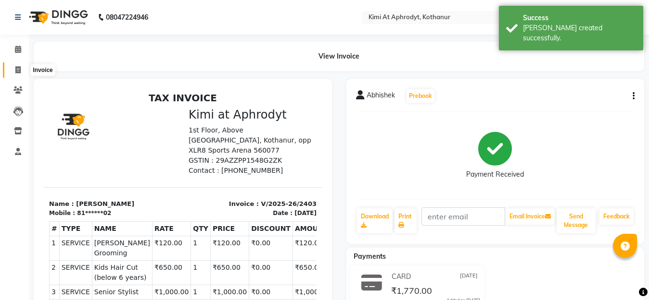
click at [17, 70] on icon at bounding box center [17, 69] width 5 height 7
select select "service"
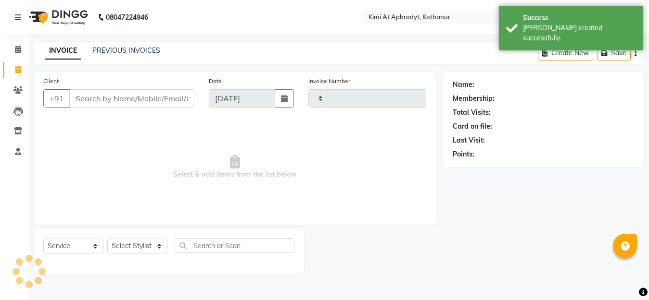
type input "2404"
select select "7401"
